Goal: Task Accomplishment & Management: Use online tool/utility

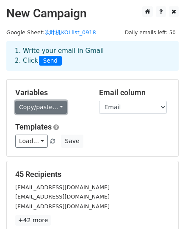
click at [56, 108] on link "Copy/paste..." at bounding box center [41, 107] width 52 height 13
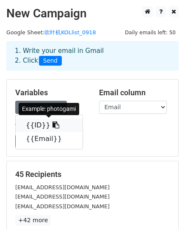
click at [53, 122] on icon at bounding box center [56, 125] width 7 height 7
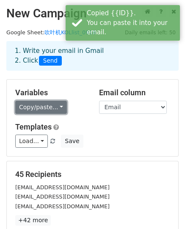
click at [58, 107] on link "Copy/paste..." at bounding box center [41, 107] width 52 height 13
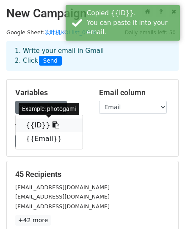
click at [30, 123] on link "{{ID}}" at bounding box center [49, 126] width 67 height 14
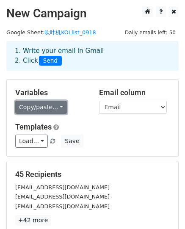
click at [55, 105] on link "Copy/paste..." at bounding box center [41, 107] width 52 height 13
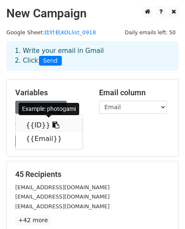
click at [41, 123] on link "{{ID}}" at bounding box center [49, 126] width 67 height 14
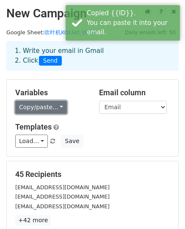
click at [55, 105] on link "Copy/paste..." at bounding box center [41, 107] width 52 height 13
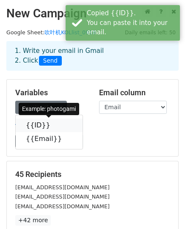
click at [31, 125] on link "{{ID}}" at bounding box center [49, 126] width 67 height 14
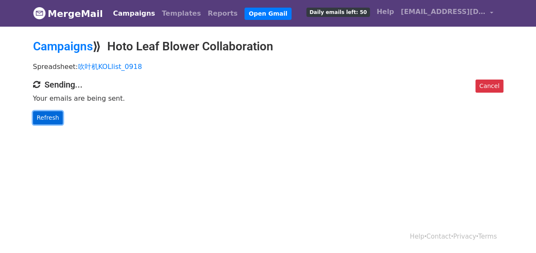
click at [52, 116] on link "Refresh" at bounding box center [48, 117] width 30 height 13
click at [58, 113] on link "Refresh" at bounding box center [48, 117] width 30 height 13
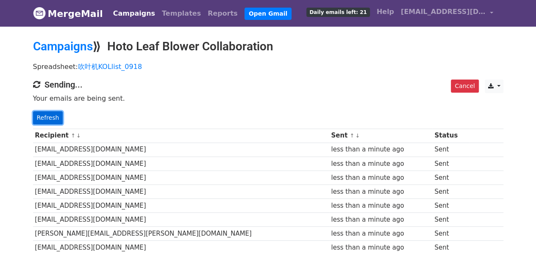
click at [41, 116] on link "Refresh" at bounding box center [48, 117] width 30 height 13
click at [45, 116] on link "Refresh" at bounding box center [48, 117] width 30 height 13
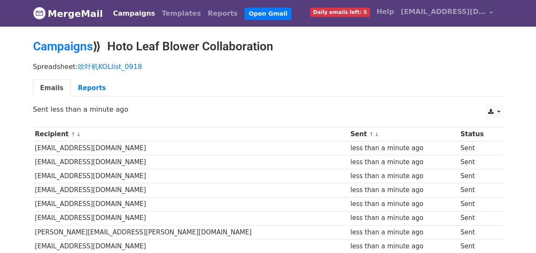
click at [58, 83] on link "Emails" at bounding box center [52, 88] width 38 height 17
